Goal: Task Accomplishment & Management: Use online tool/utility

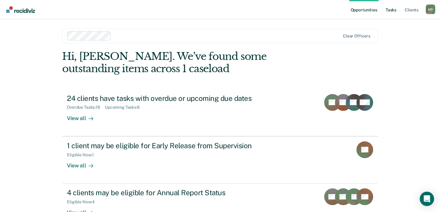
click at [392, 13] on link "Tasks" at bounding box center [391, 9] width 13 height 19
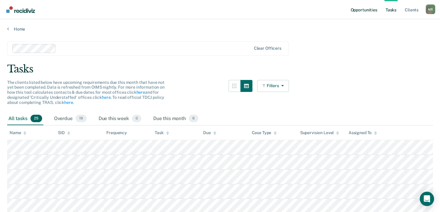
click at [363, 11] on link "Opportunities" at bounding box center [363, 9] width 29 height 19
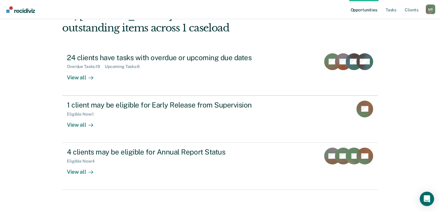
scroll to position [42, 0]
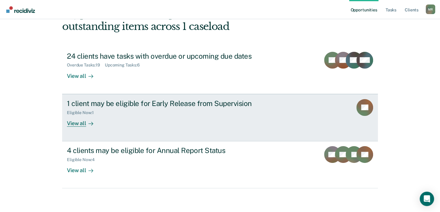
click at [72, 123] on div "View all" at bounding box center [83, 121] width 33 height 12
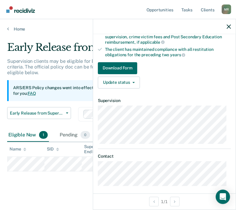
scroll to position [126, 0]
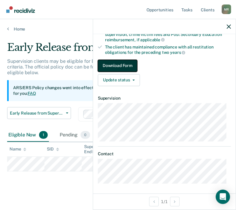
click at [108, 62] on button "Download Form" at bounding box center [117, 66] width 39 height 12
click at [124, 62] on button "Download Form" at bounding box center [117, 66] width 39 height 12
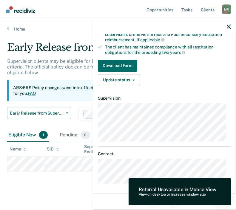
click at [200, 196] on div "View on desktop or increase window size" at bounding box center [178, 194] width 78 height 4
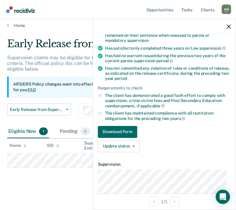
scroll to position [60, 0]
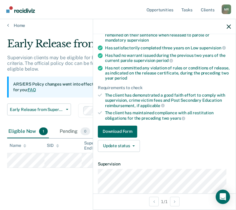
click at [72, 116] on div "Early Release from Supervision Early Release from Supervision Annual Report Sta…" at bounding box center [113, 114] width 213 height 22
click at [68, 90] on p "ARS/ERS Policy changes went into effect on [DATE]. Learn what this means for yo…" at bounding box center [86, 87] width 146 height 12
click at [229, 24] on button "button" at bounding box center [229, 26] width 4 height 5
click at [108, 132] on button "Download Form" at bounding box center [117, 132] width 39 height 12
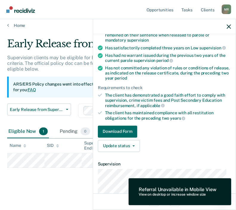
click at [166, 201] on div "Referral Unavailable in Mobile View View on desktop or increase window size" at bounding box center [180, 191] width 103 height 27
click at [160, 148] on div "Update status [PERSON_NAME] Mark Ineligible" at bounding box center [164, 146] width 133 height 12
click at [142, 130] on link "Download Form" at bounding box center [164, 132] width 133 height 12
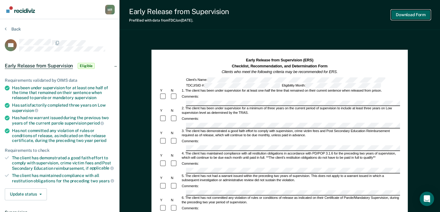
click at [396, 13] on button "Download Form" at bounding box center [410, 15] width 39 height 10
